Goal: Task Accomplishment & Management: Complete application form

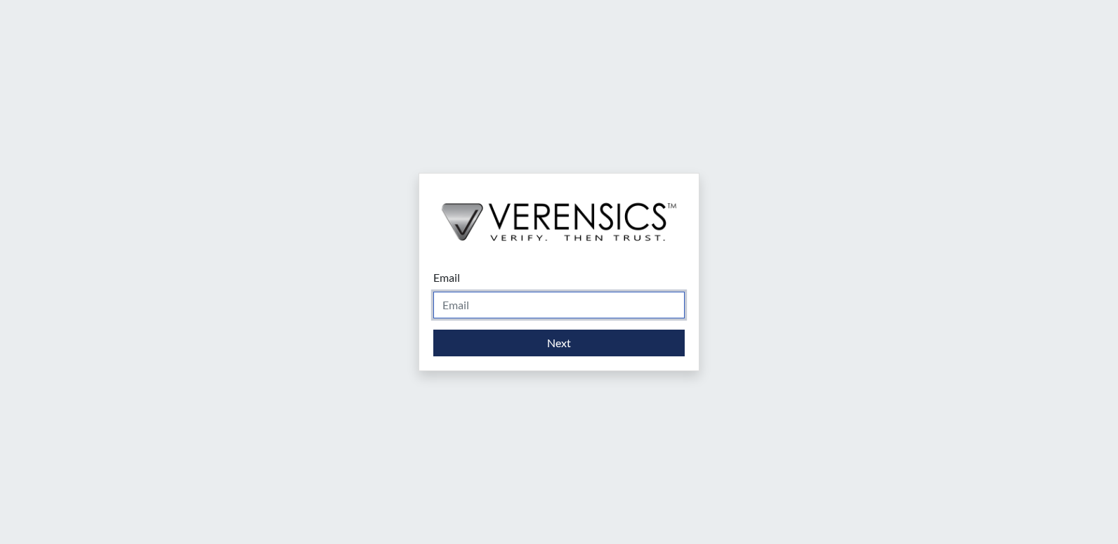
click at [524, 301] on input "Email" at bounding box center [558, 305] width 251 height 27
type input "[PERSON_NAME][EMAIL_ADDRESS][PERSON_NAME][DOMAIN_NAME]"
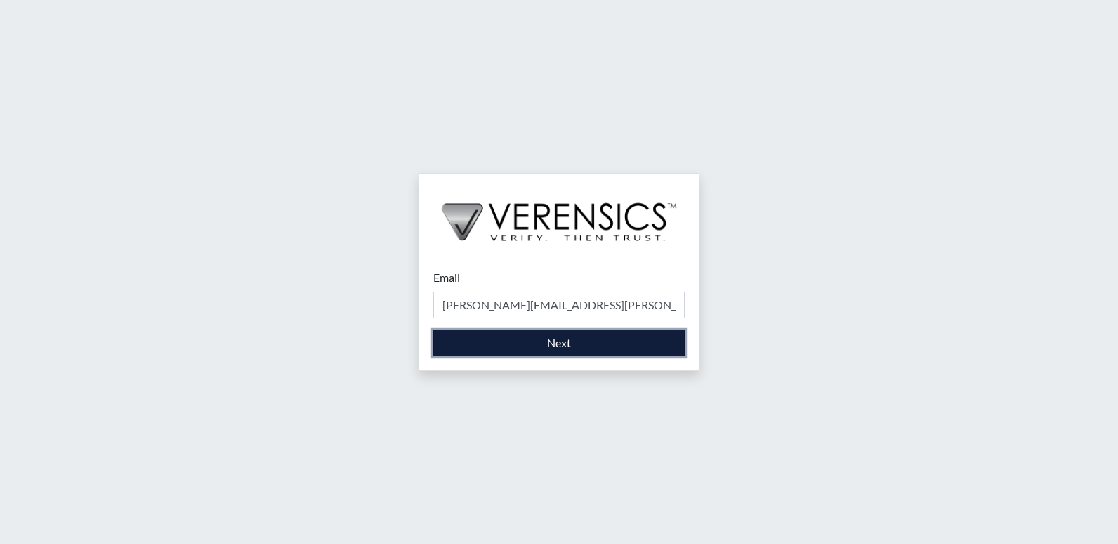
click at [532, 353] on button "Next" at bounding box center [558, 342] width 251 height 27
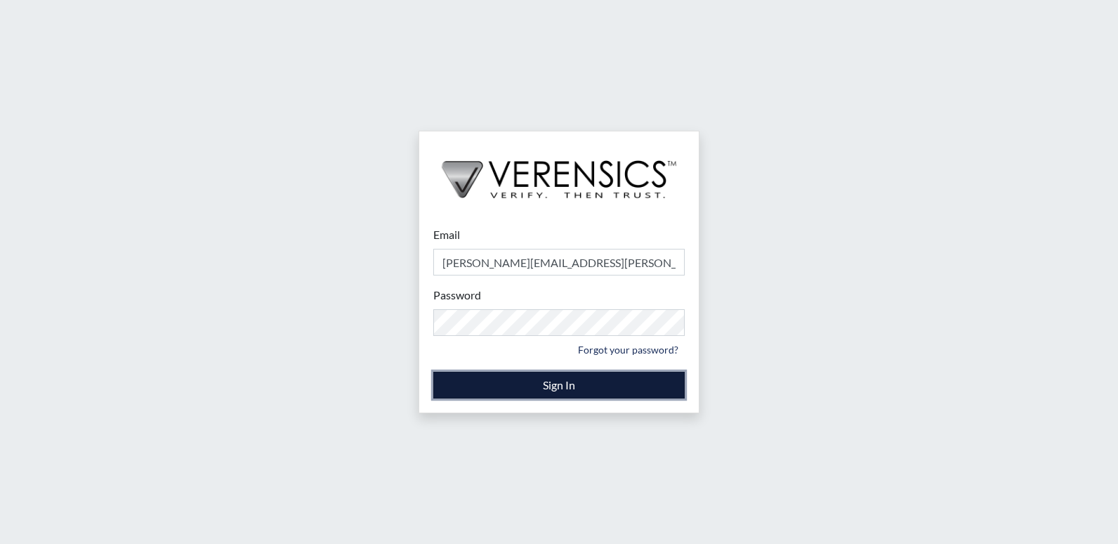
click at [521, 389] on button "Sign In" at bounding box center [558, 385] width 251 height 27
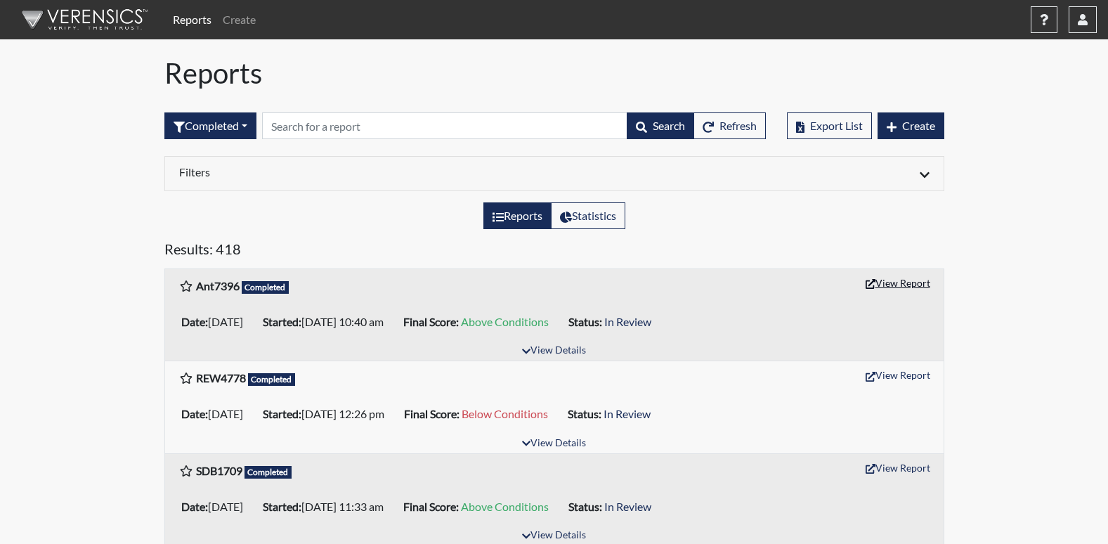
click at [907, 281] on button "View Report" at bounding box center [897, 283] width 77 height 22
click at [218, 18] on link "Create" at bounding box center [239, 20] width 44 height 28
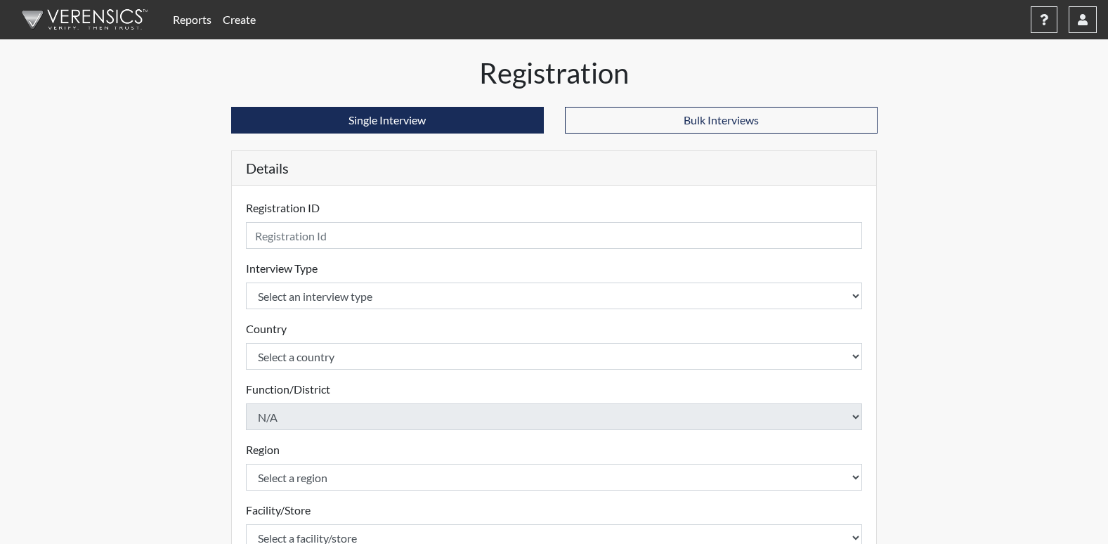
click at [221, 19] on link "Create" at bounding box center [239, 20] width 44 height 28
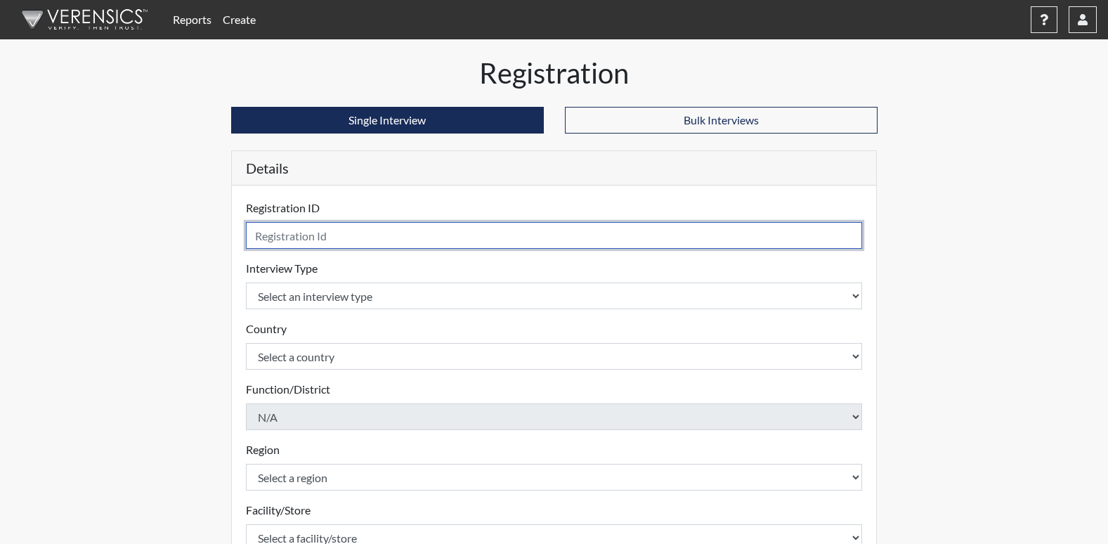
click at [329, 236] on input "text" at bounding box center [554, 235] width 617 height 27
type input "KNF2742"
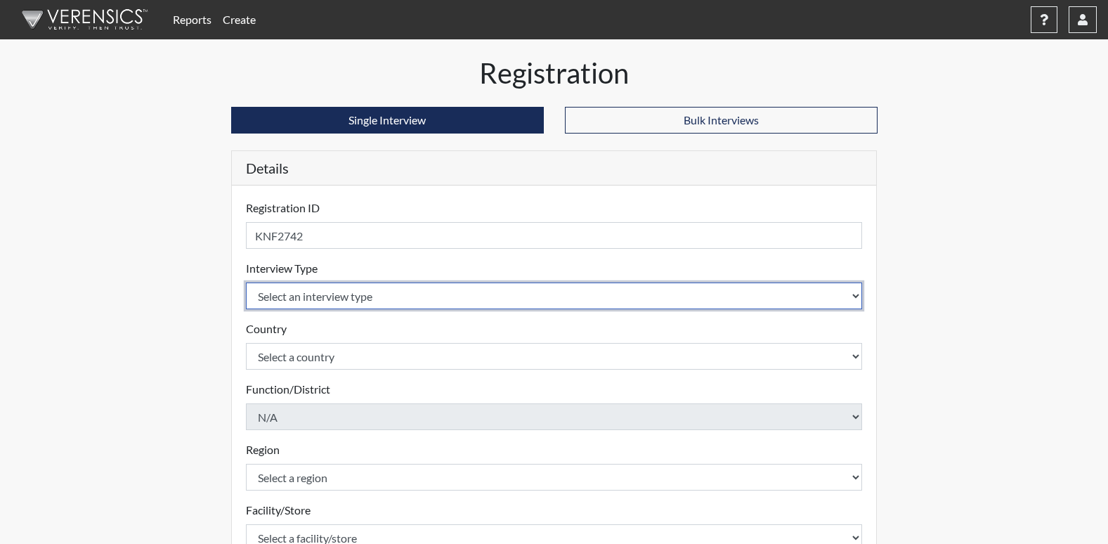
click at [351, 299] on select "Select an interview type Corrections Pre-Employment" at bounding box center [554, 295] width 617 height 27
select select "ff733e93-e1bf-11ea-9c9f-0eff0cf7eb8f"
click at [246, 282] on select "Select an interview type Corrections Pre-Employment" at bounding box center [554, 295] width 617 height 27
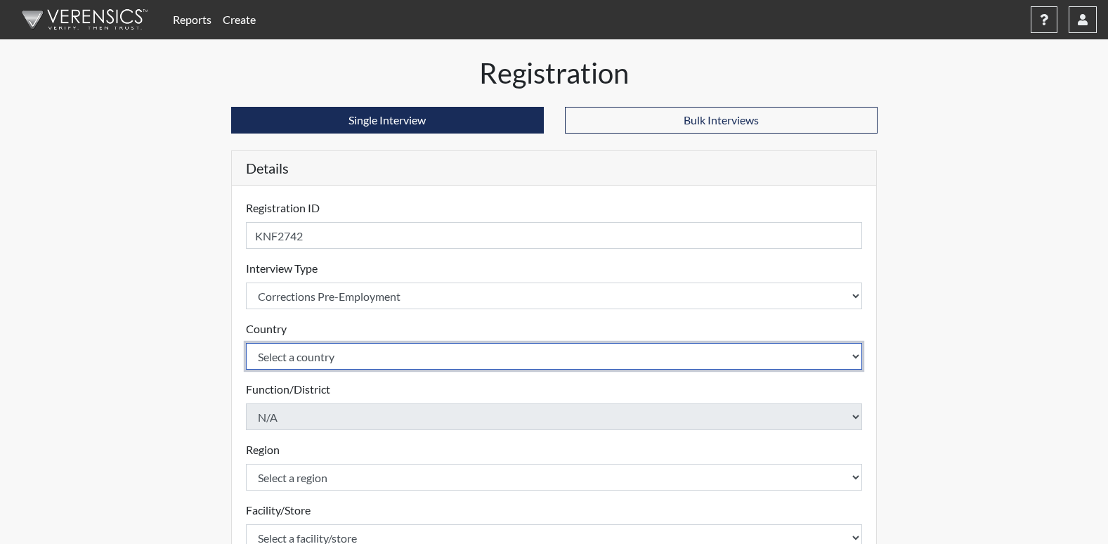
click at [284, 348] on select "Select a country [GEOGRAPHIC_DATA] [GEOGRAPHIC_DATA]" at bounding box center [554, 356] width 617 height 27
select select "united-states-of-[GEOGRAPHIC_DATA]"
click at [246, 343] on select "Select a country [GEOGRAPHIC_DATA] [GEOGRAPHIC_DATA]" at bounding box center [554, 356] width 617 height 27
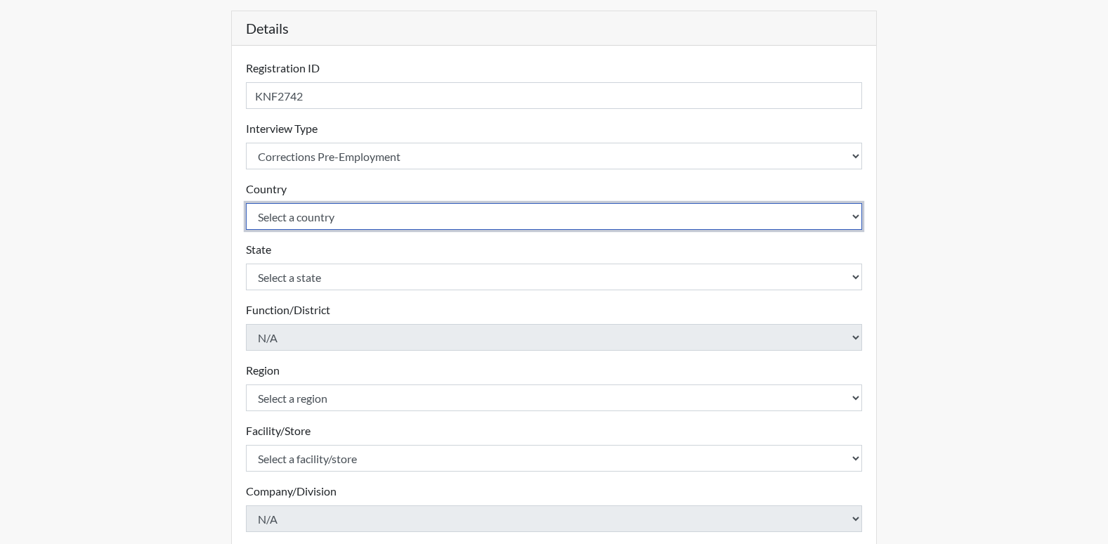
scroll to position [140, 0]
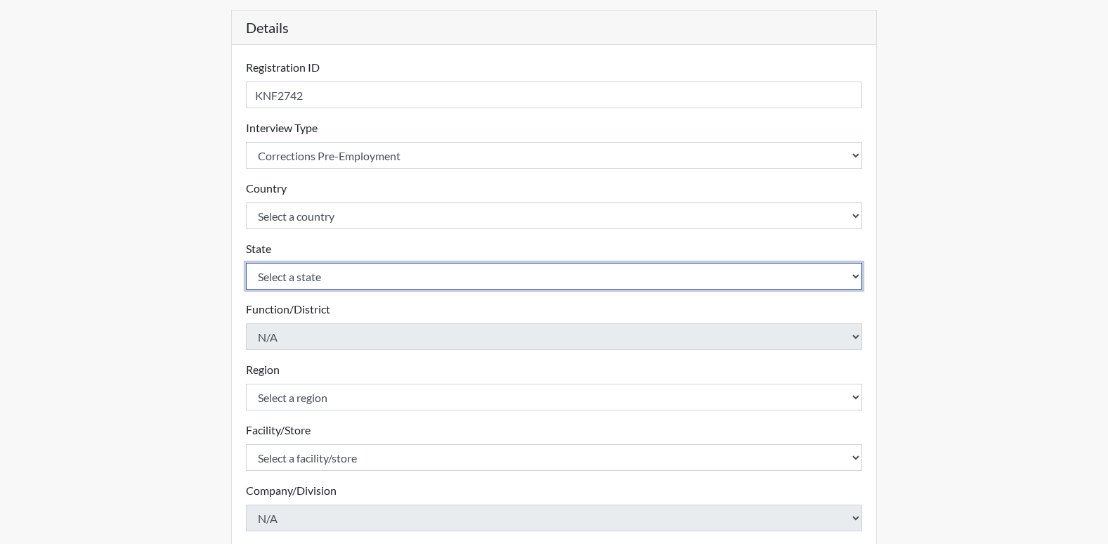
click at [282, 264] on select "Select a state [US_STATE] [US_STATE] [US_STATE] [US_STATE] [US_STATE] [US_STATE…" at bounding box center [554, 276] width 617 height 27
select select "GA"
click at [246, 263] on select "Select a state [US_STATE] [US_STATE] [US_STATE] [US_STATE] [US_STATE] [US_STATE…" at bounding box center [554, 276] width 617 height 27
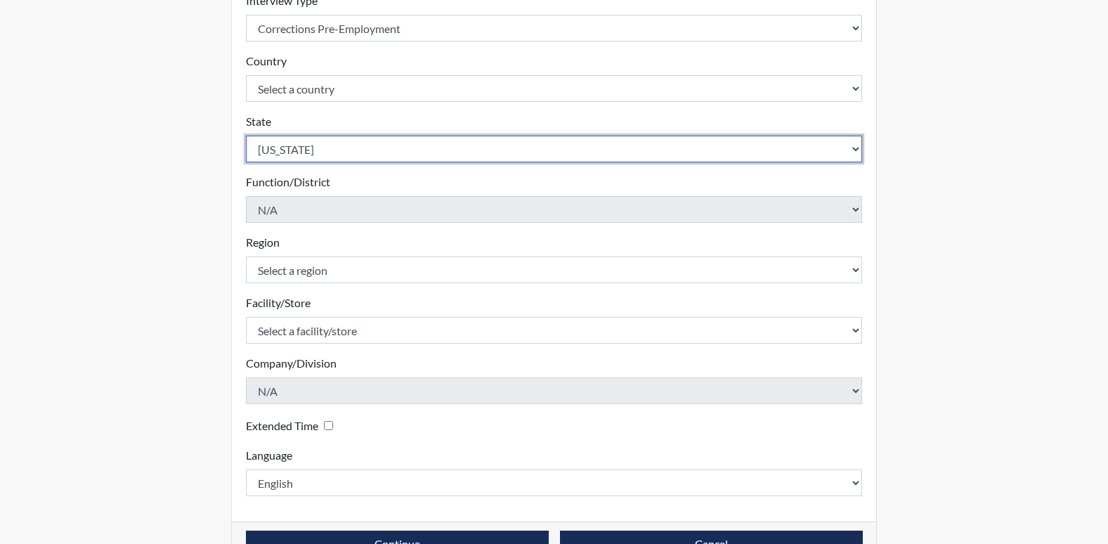
scroll to position [281, 0]
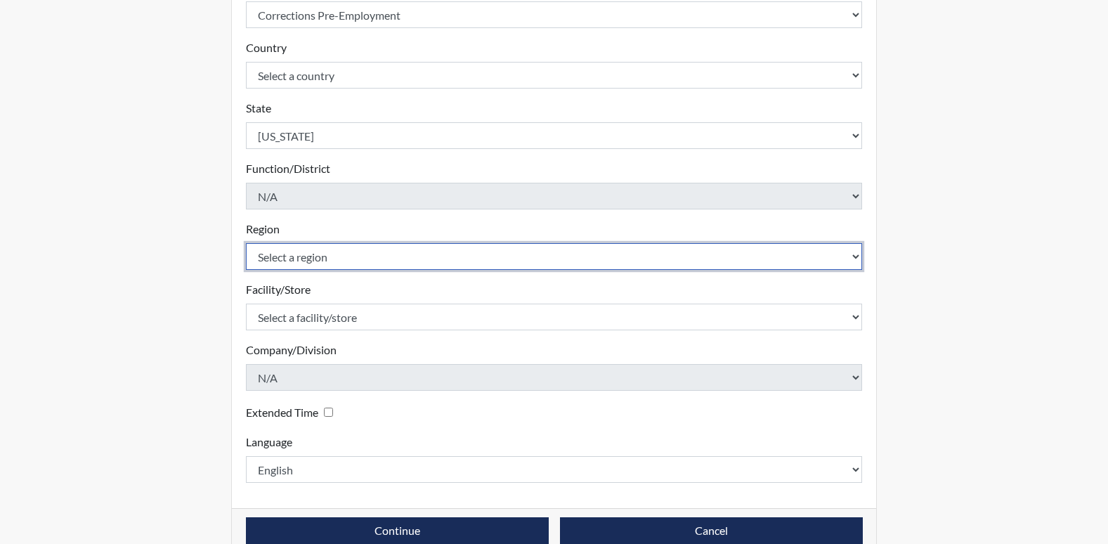
click at [283, 249] on select "Select a region [GEOGRAPHIC_DATA]" at bounding box center [554, 256] width 617 height 27
select select "51976826-f18e-4b67-8d3b-b0a0fa2f97ff"
click at [246, 243] on select "Select a region [GEOGRAPHIC_DATA]" at bounding box center [554, 256] width 617 height 27
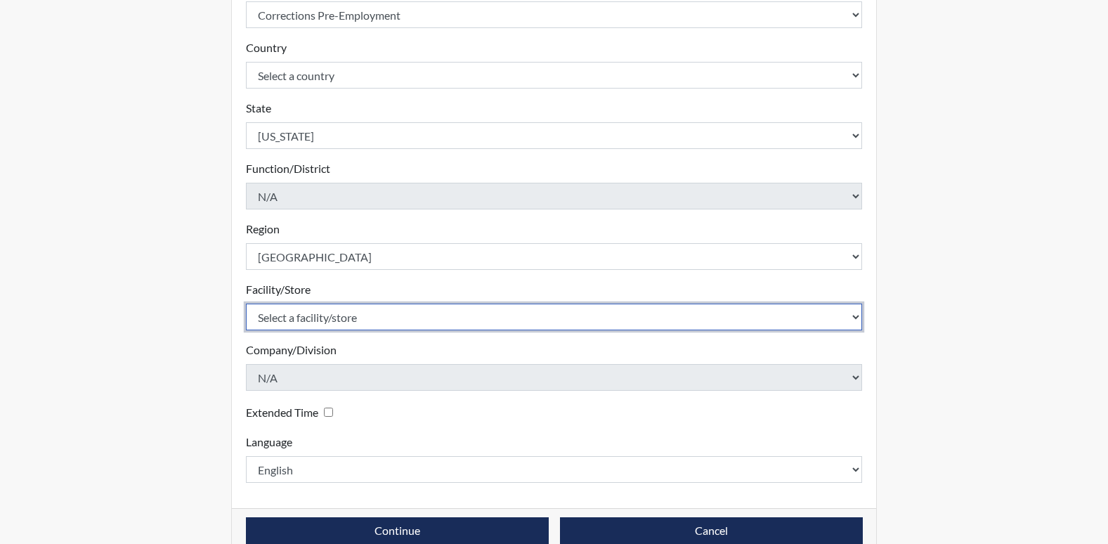
click at [266, 317] on select "Select a facility/store [PERSON_NAME]" at bounding box center [554, 316] width 617 height 27
select select "26626ab7-56a1-437f-96f2-2870d0fac929"
click at [246, 303] on select "Select a facility/store [PERSON_NAME]" at bounding box center [554, 316] width 617 height 27
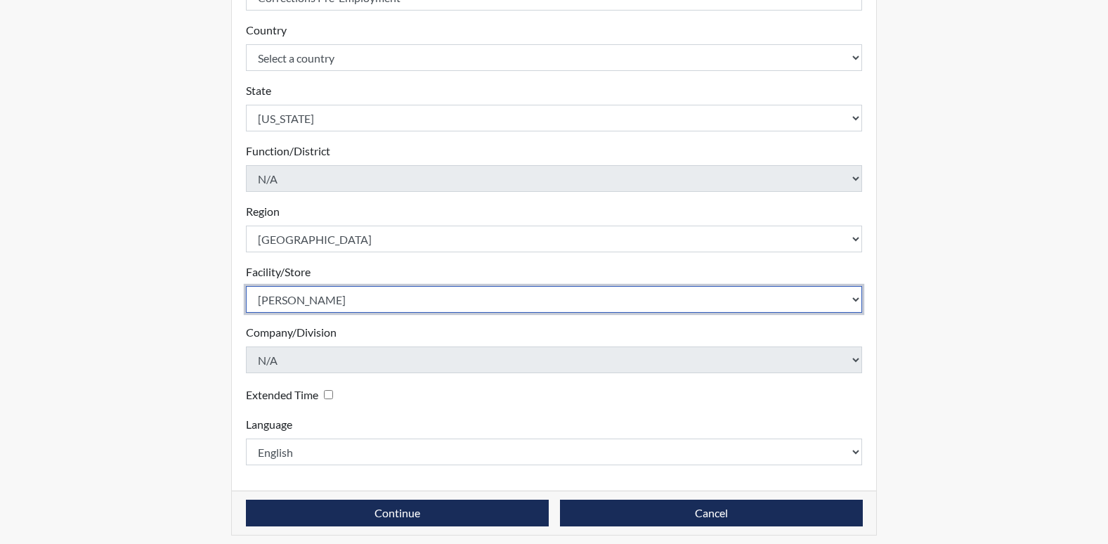
scroll to position [307, 0]
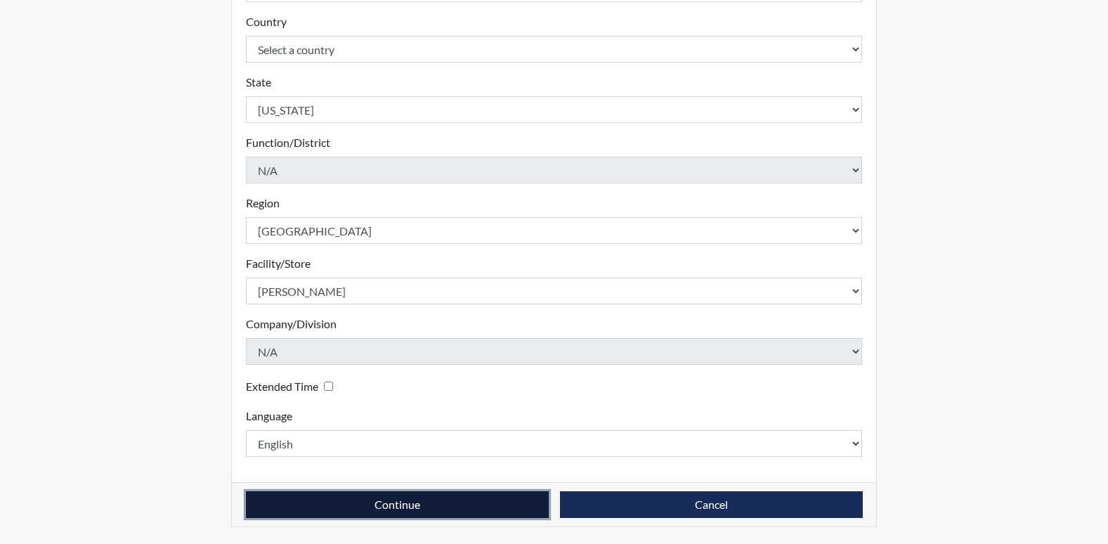
click at [441, 506] on button "Continue" at bounding box center [397, 504] width 303 height 27
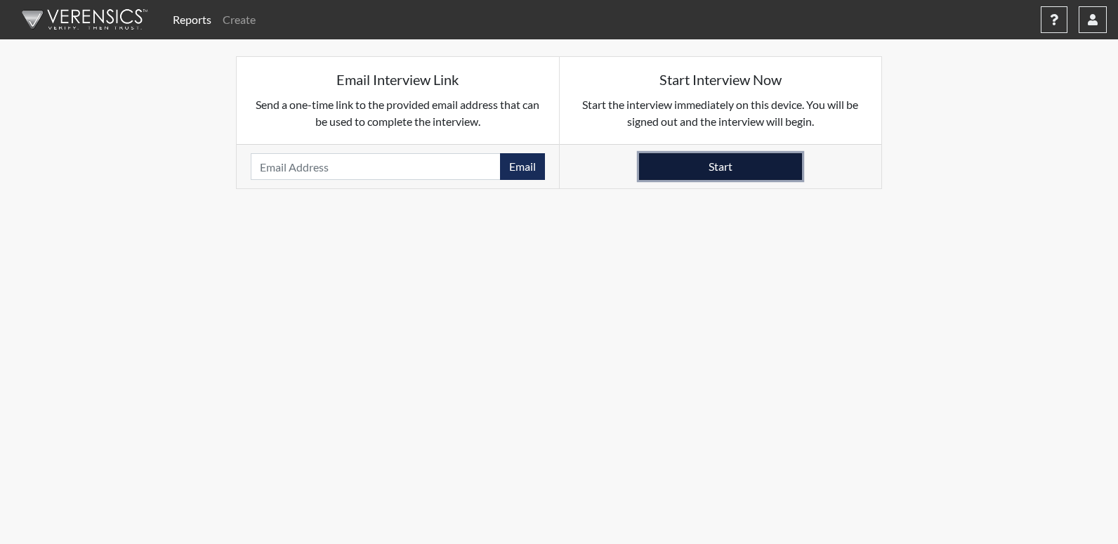
click at [724, 163] on button "Start" at bounding box center [720, 166] width 163 height 27
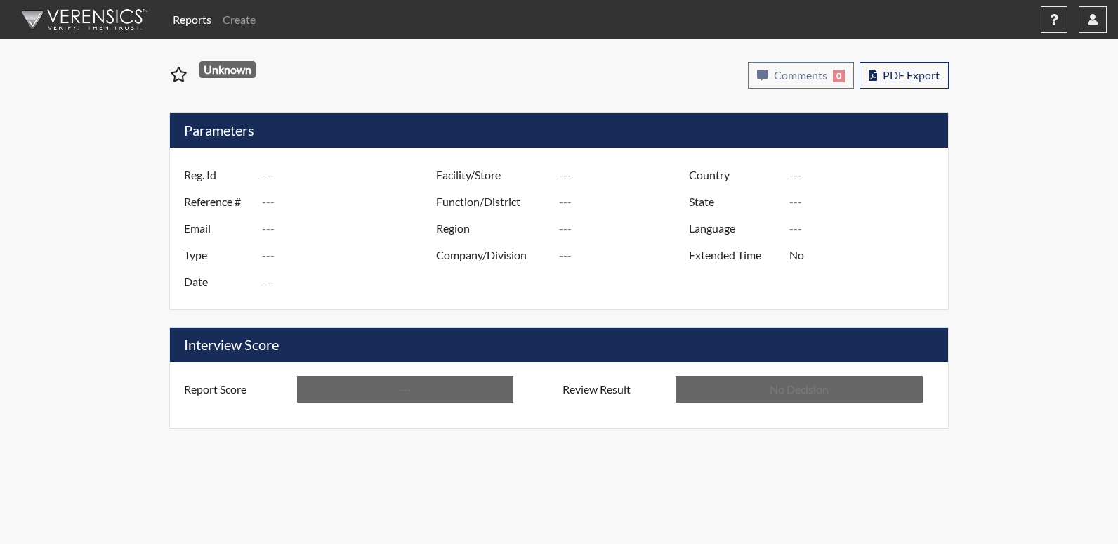
type input "Ant7396"
type input "51037"
type input "---"
type input "Corrections Pre-Employment"
type input "Sep 2, 2025"
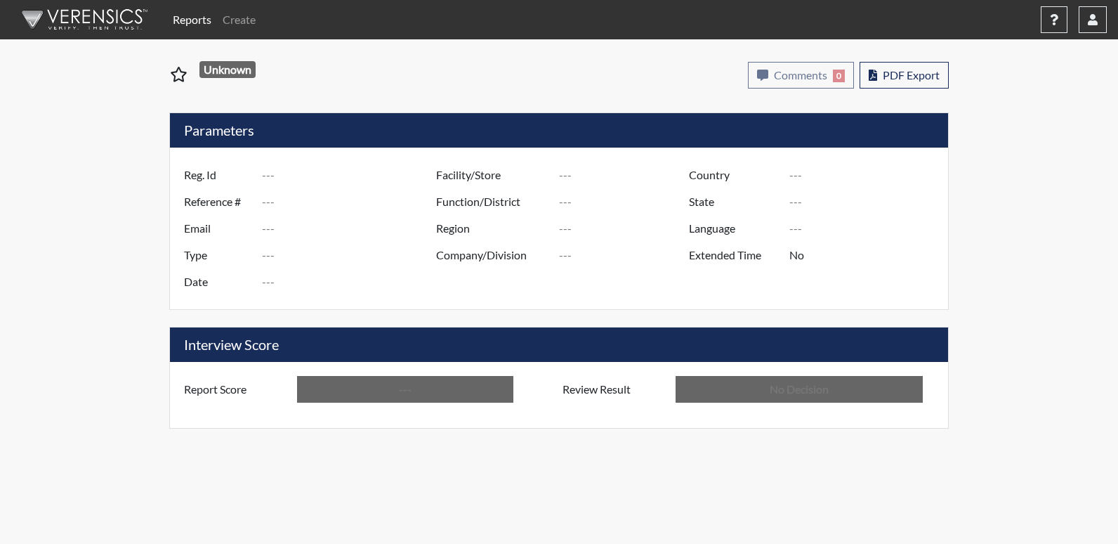
type input "[PERSON_NAME]"
type input "[GEOGRAPHIC_DATA]"
type input "[US_STATE]"
type input "English"
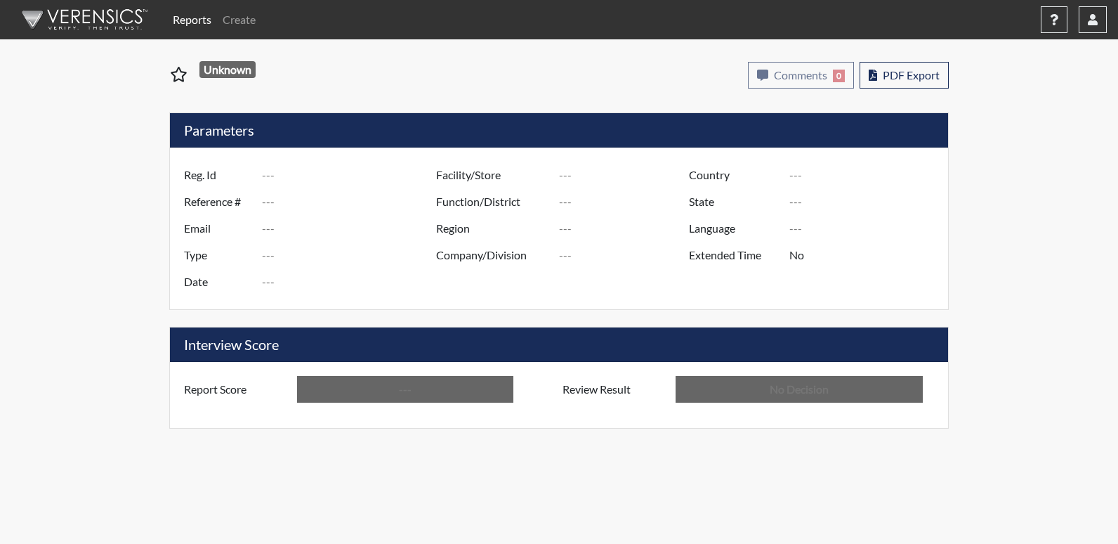
type input "Above Conditions"
type input "In Review"
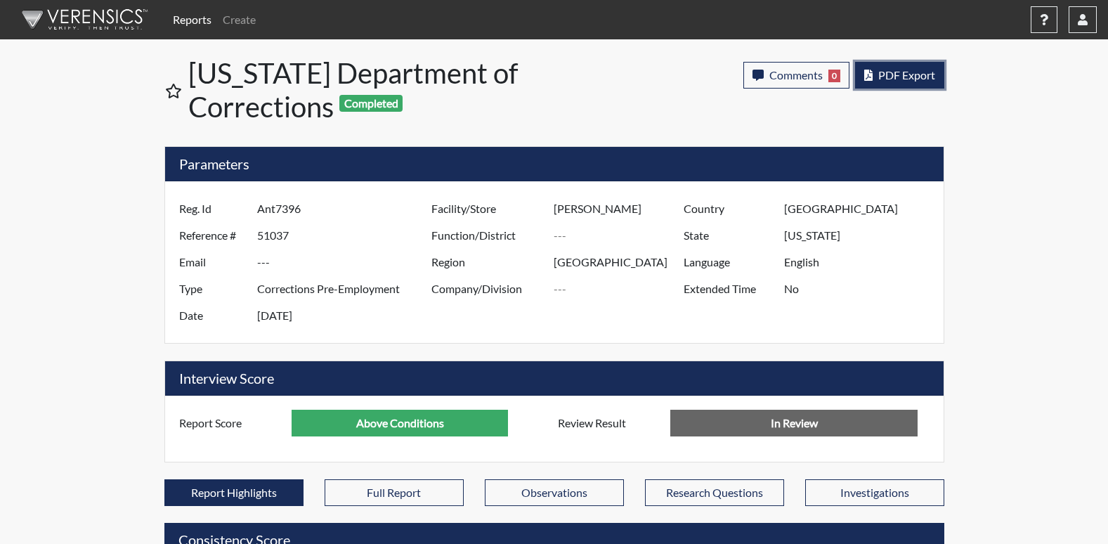
click at [899, 78] on span "PDF Export" at bounding box center [906, 74] width 57 height 13
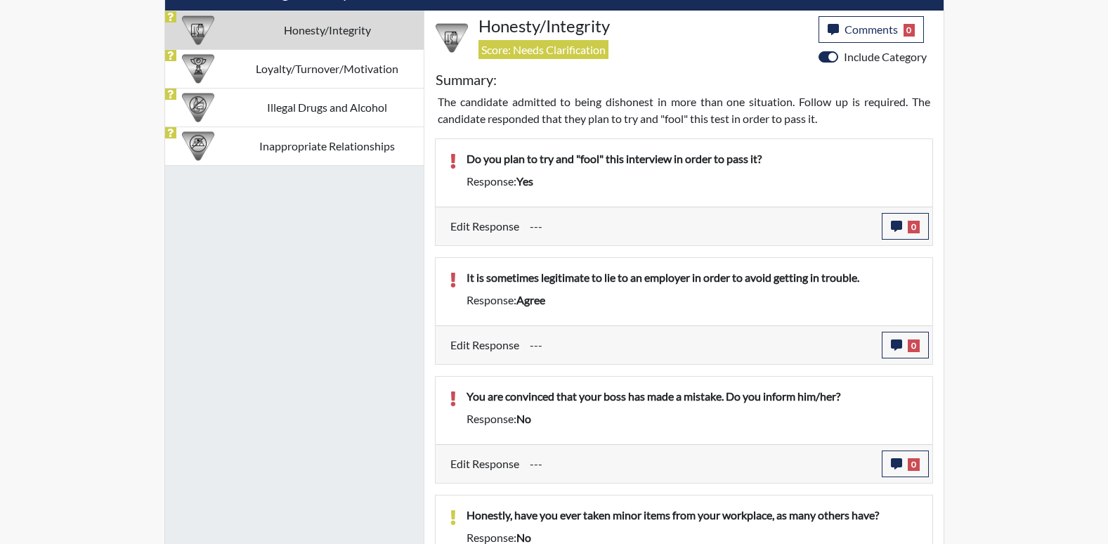
scroll to position [773, 0]
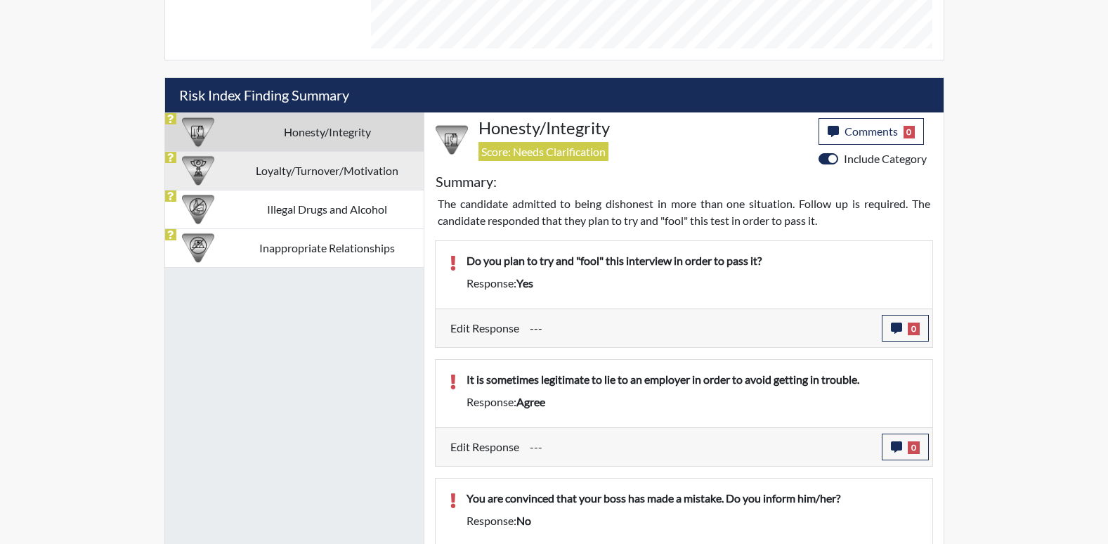
click at [315, 171] on td "Loyalty/Turnover/Motivation" at bounding box center [327, 170] width 192 height 39
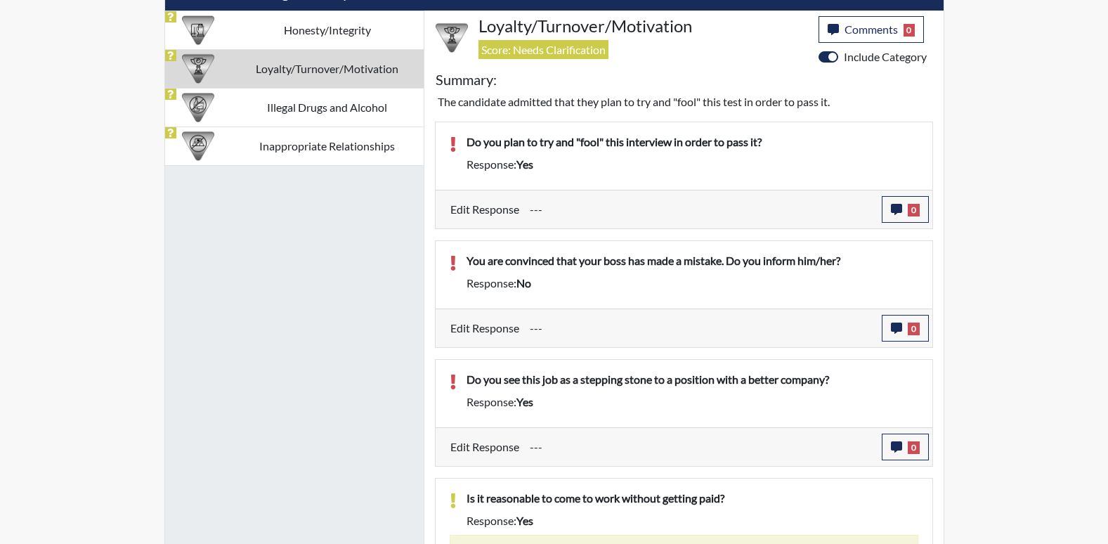
scroll to position [913, 0]
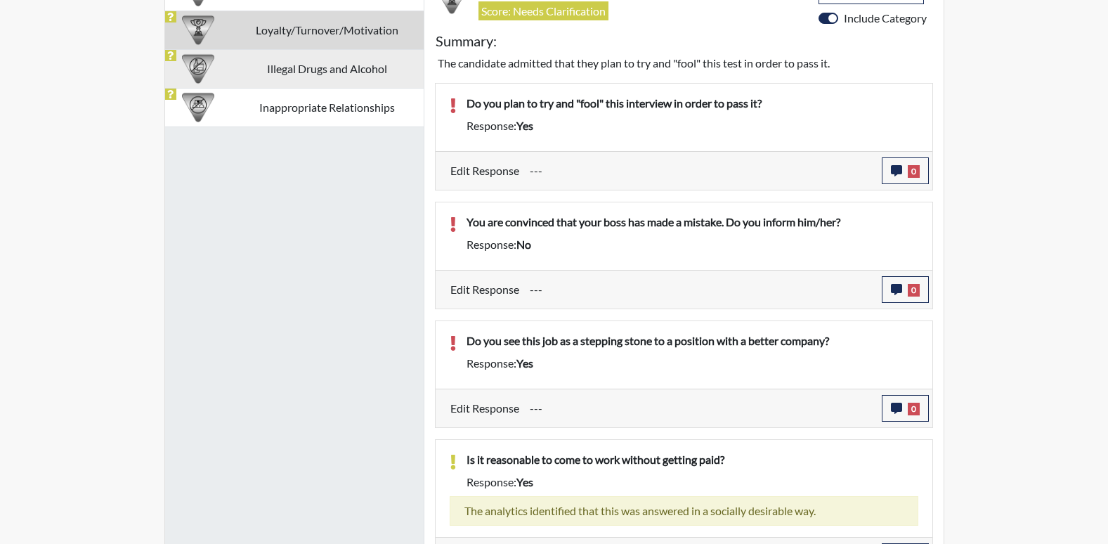
click at [360, 74] on td "Illegal Drugs and Alcohol" at bounding box center [327, 68] width 192 height 39
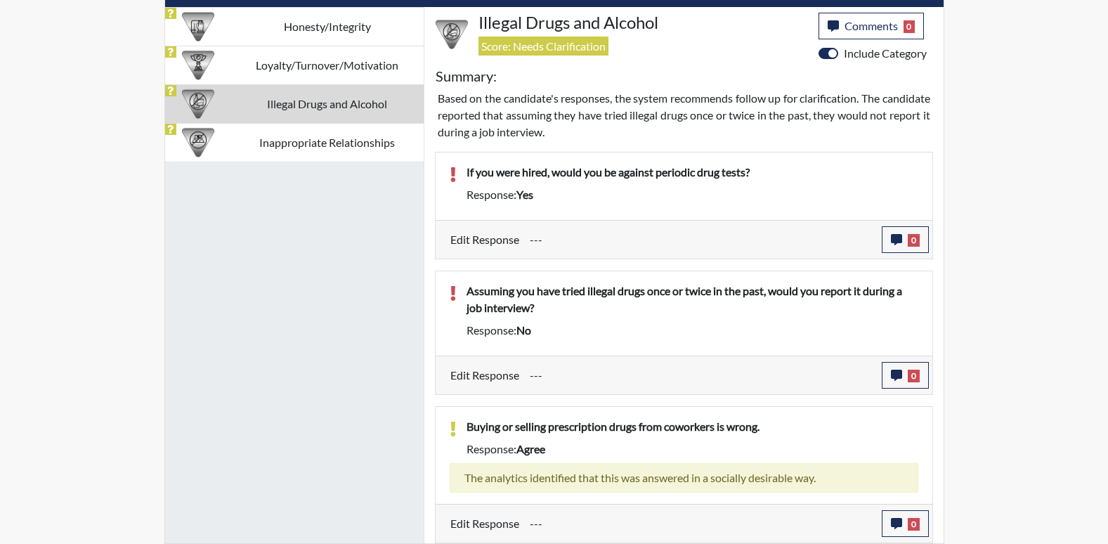
scroll to position [878, 0]
click at [355, 147] on td "Inappropriate Relationships" at bounding box center [327, 142] width 192 height 39
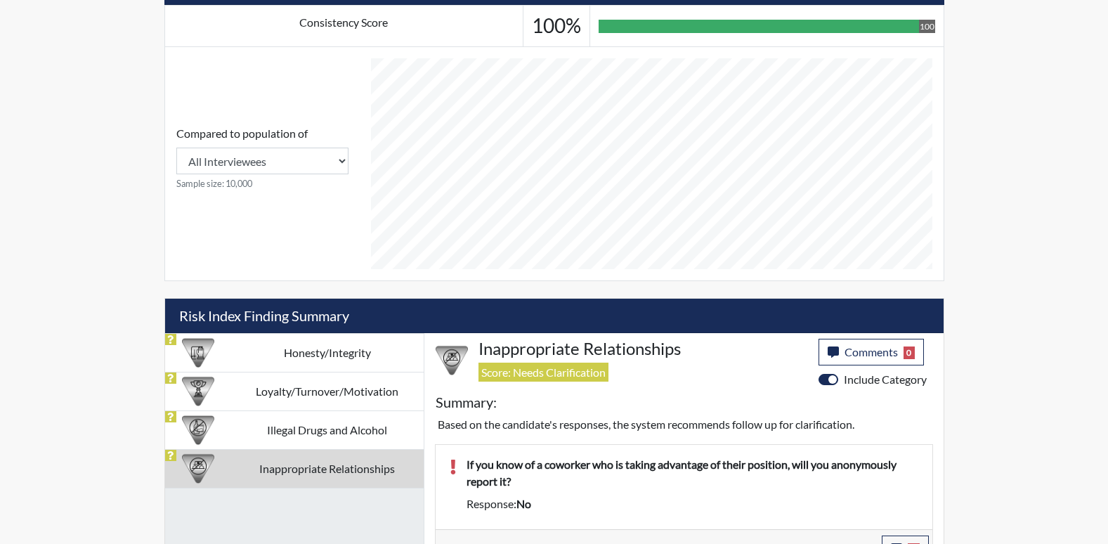
scroll to position [507, 0]
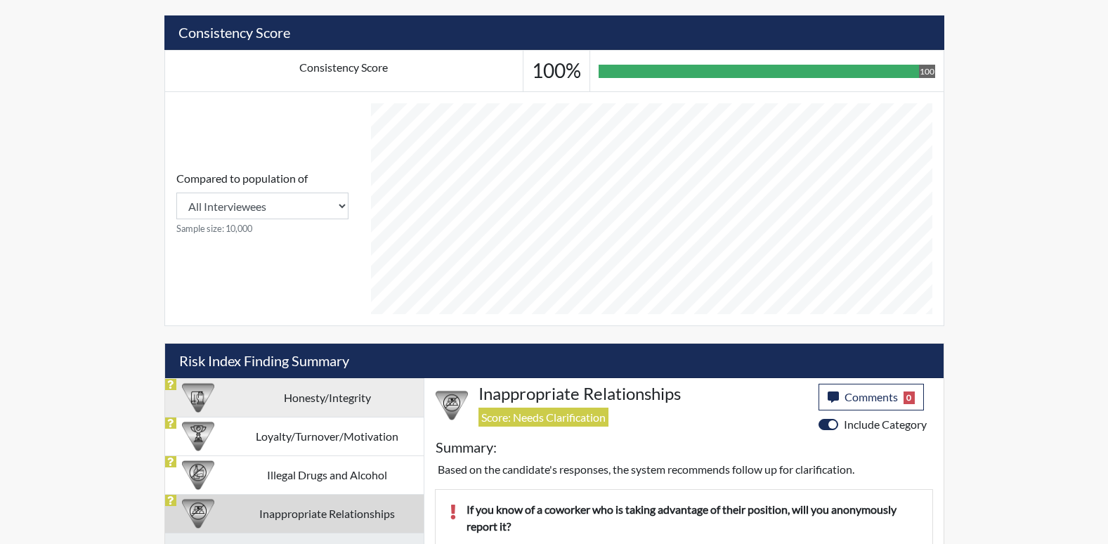
click at [332, 412] on td "Honesty/Integrity" at bounding box center [327, 397] width 192 height 39
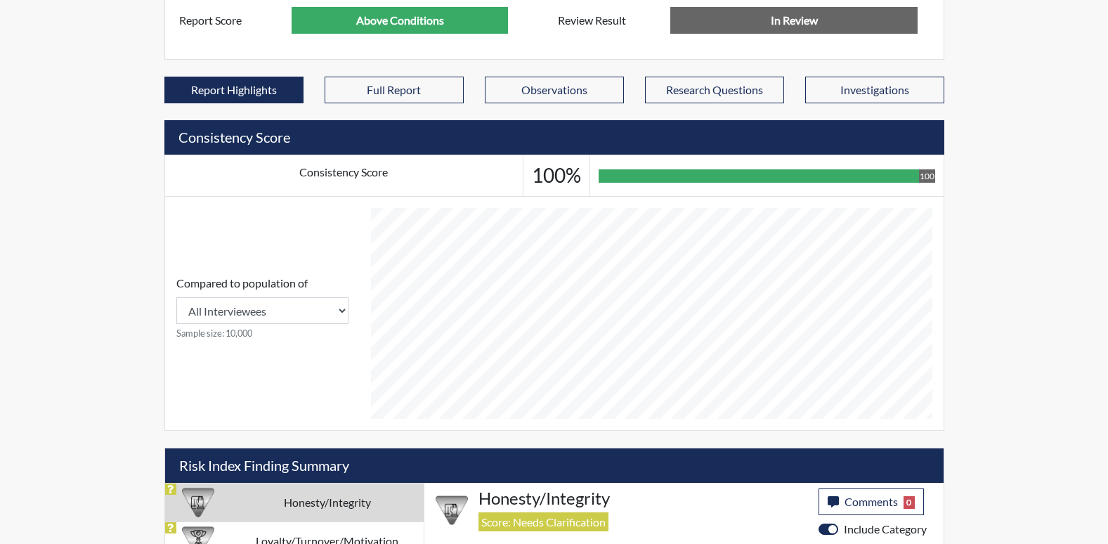
scroll to position [296, 0]
